Goal: Register for event/course

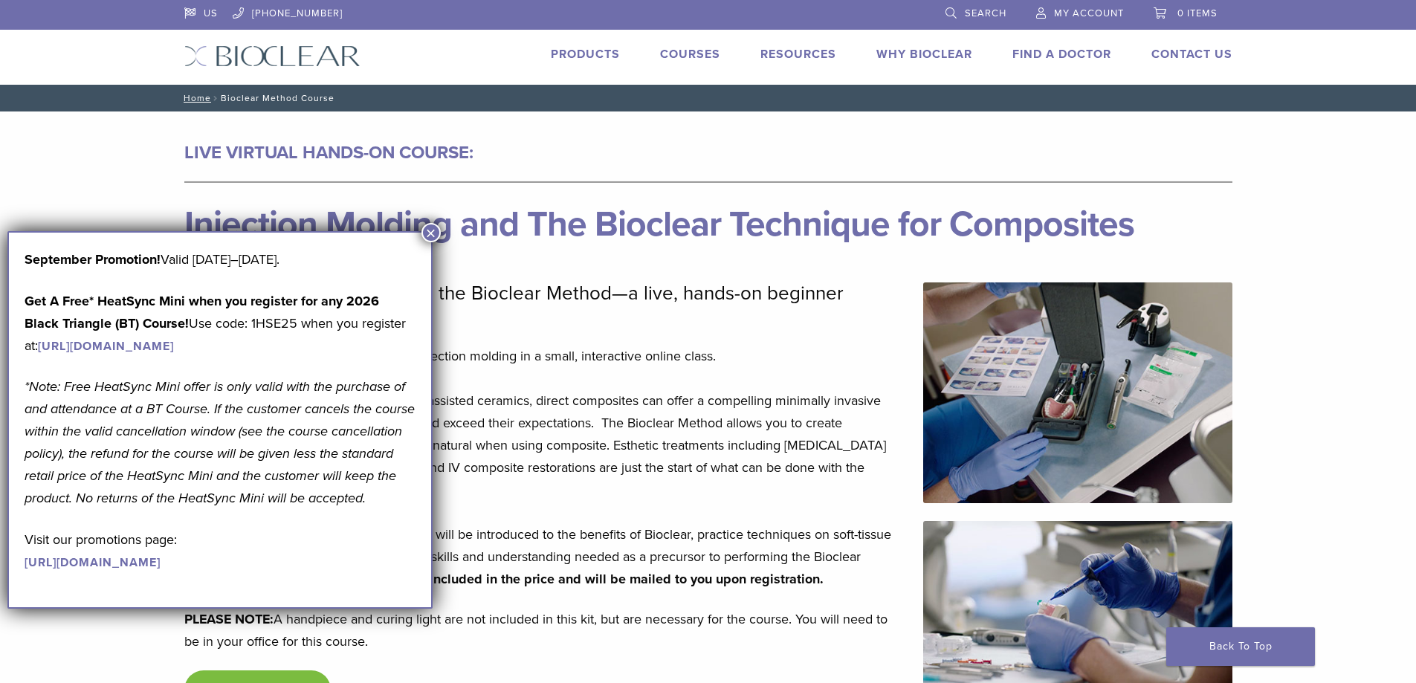
click at [434, 234] on button "×" at bounding box center [430, 232] width 19 height 19
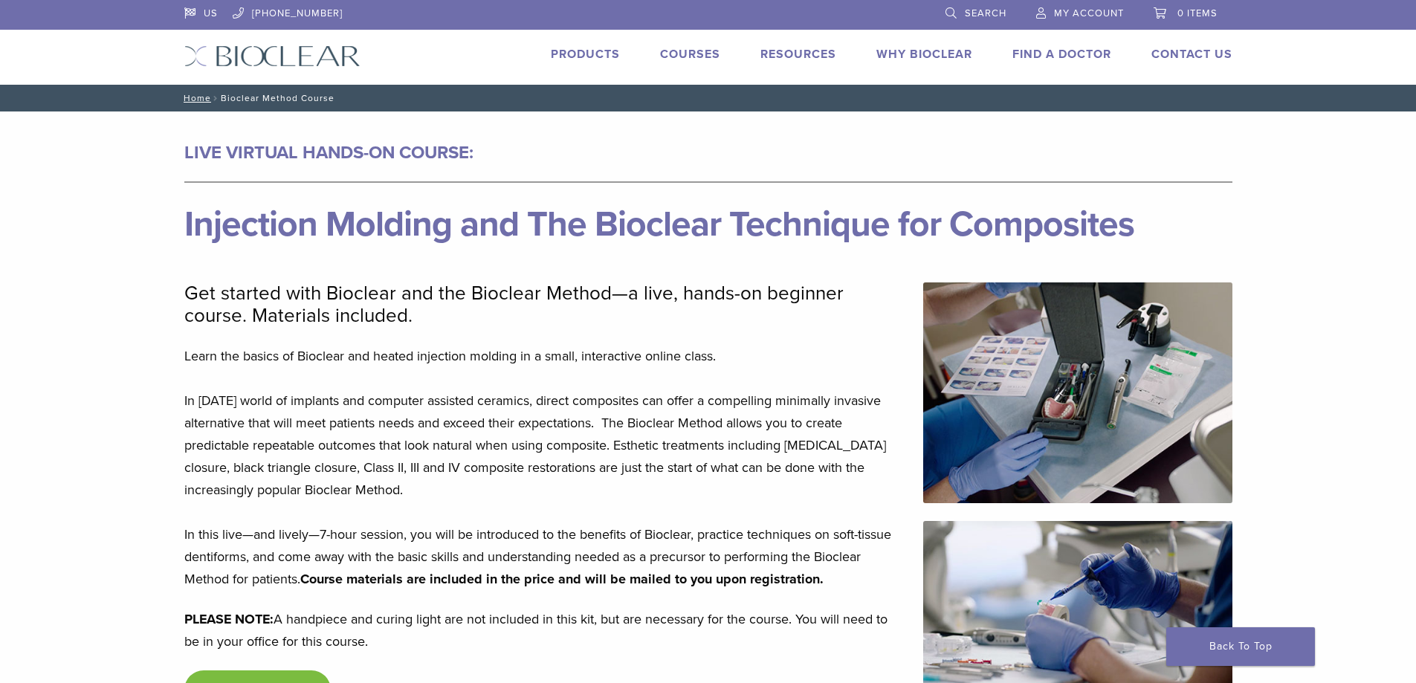
click at [680, 59] on link "Courses" at bounding box center [690, 54] width 60 height 15
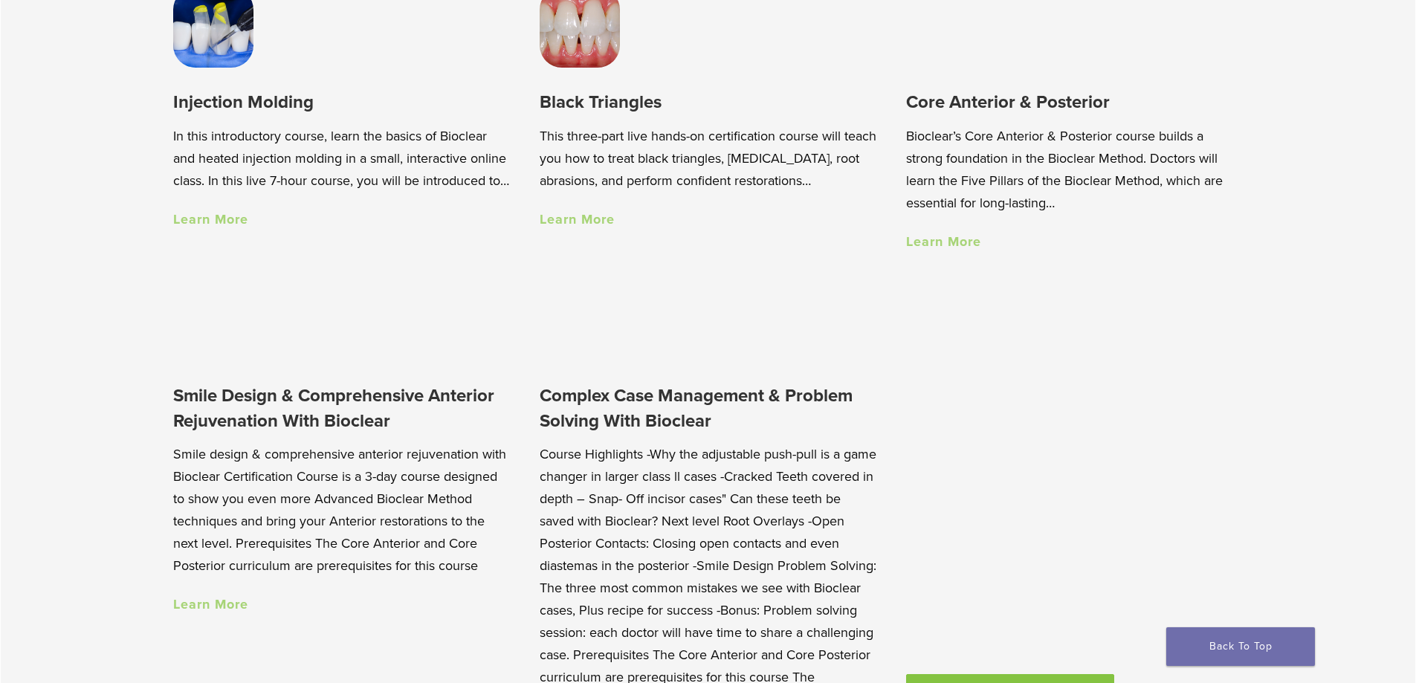
scroll to position [1189, 0]
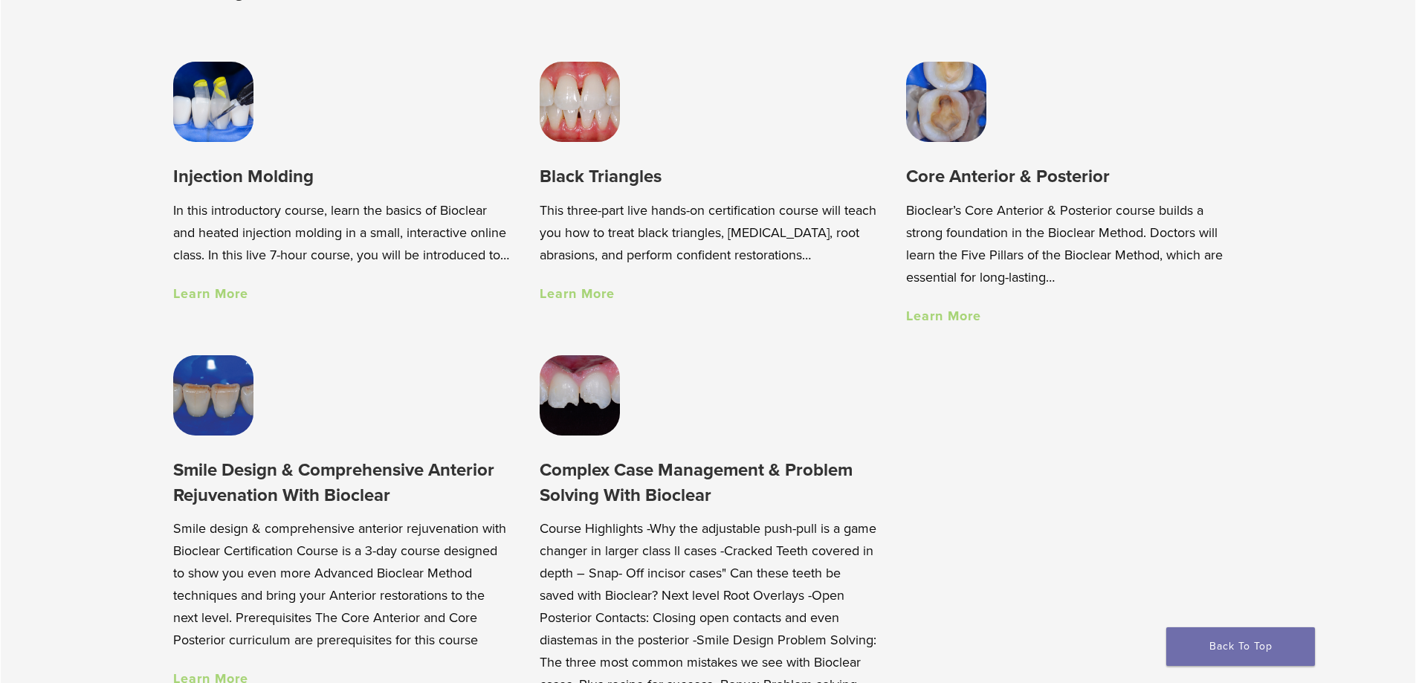
click at [221, 302] on link "Learn More" at bounding box center [210, 293] width 75 height 16
